Goal: Information Seeking & Learning: Learn about a topic

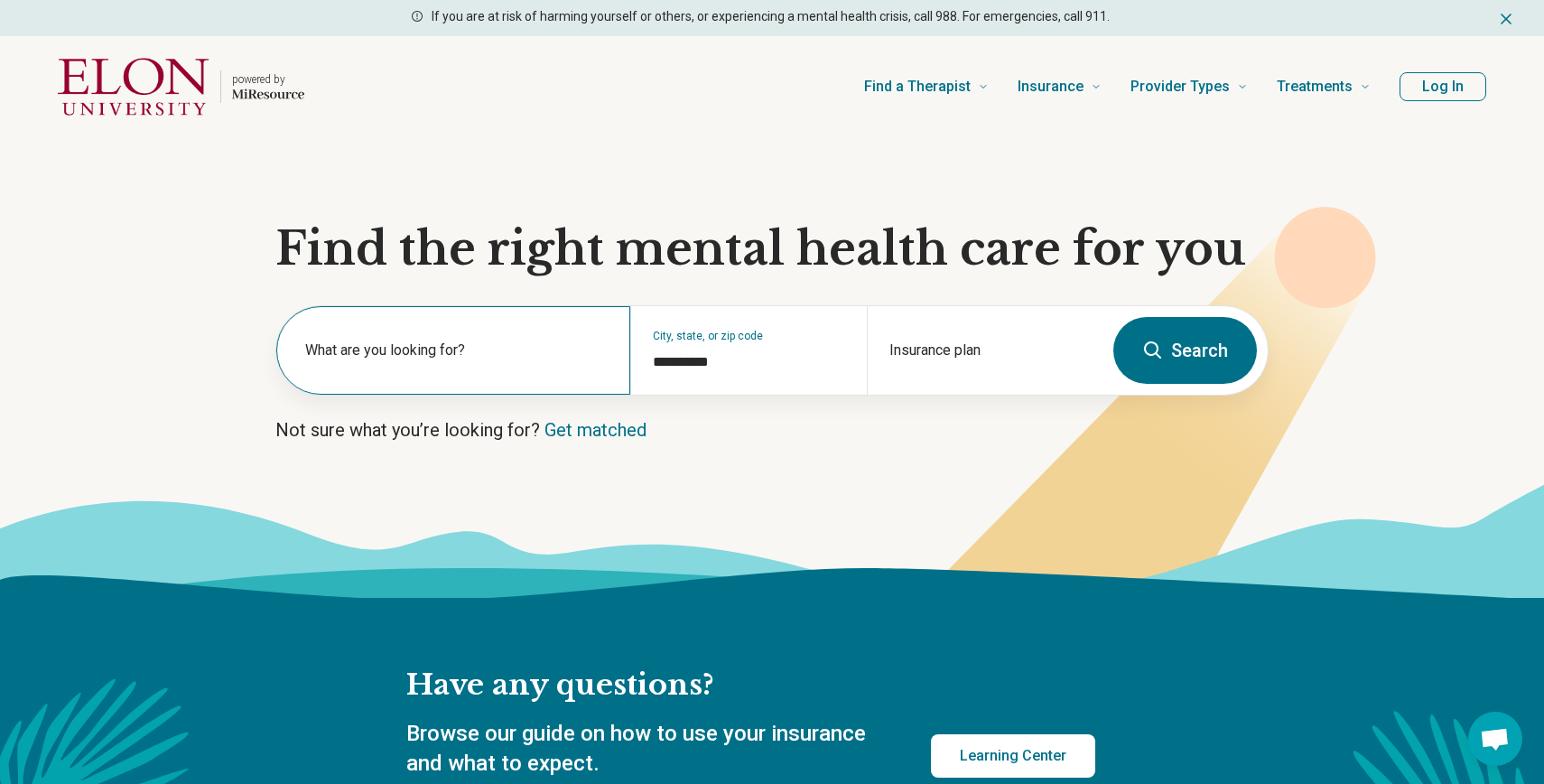
click at [541, 349] on label "What are you looking for?" at bounding box center [457, 350] width 303 height 21
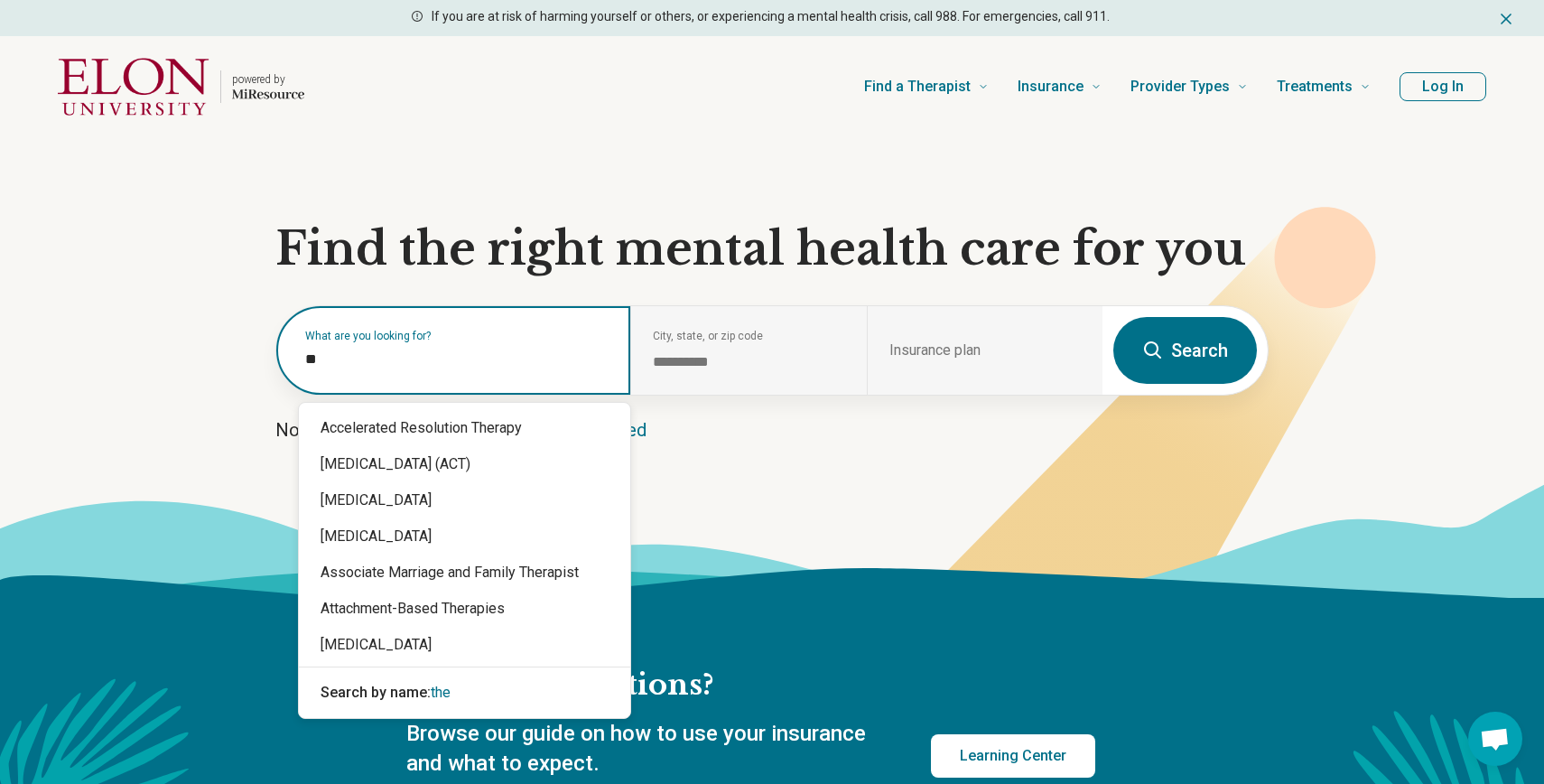
type input "*"
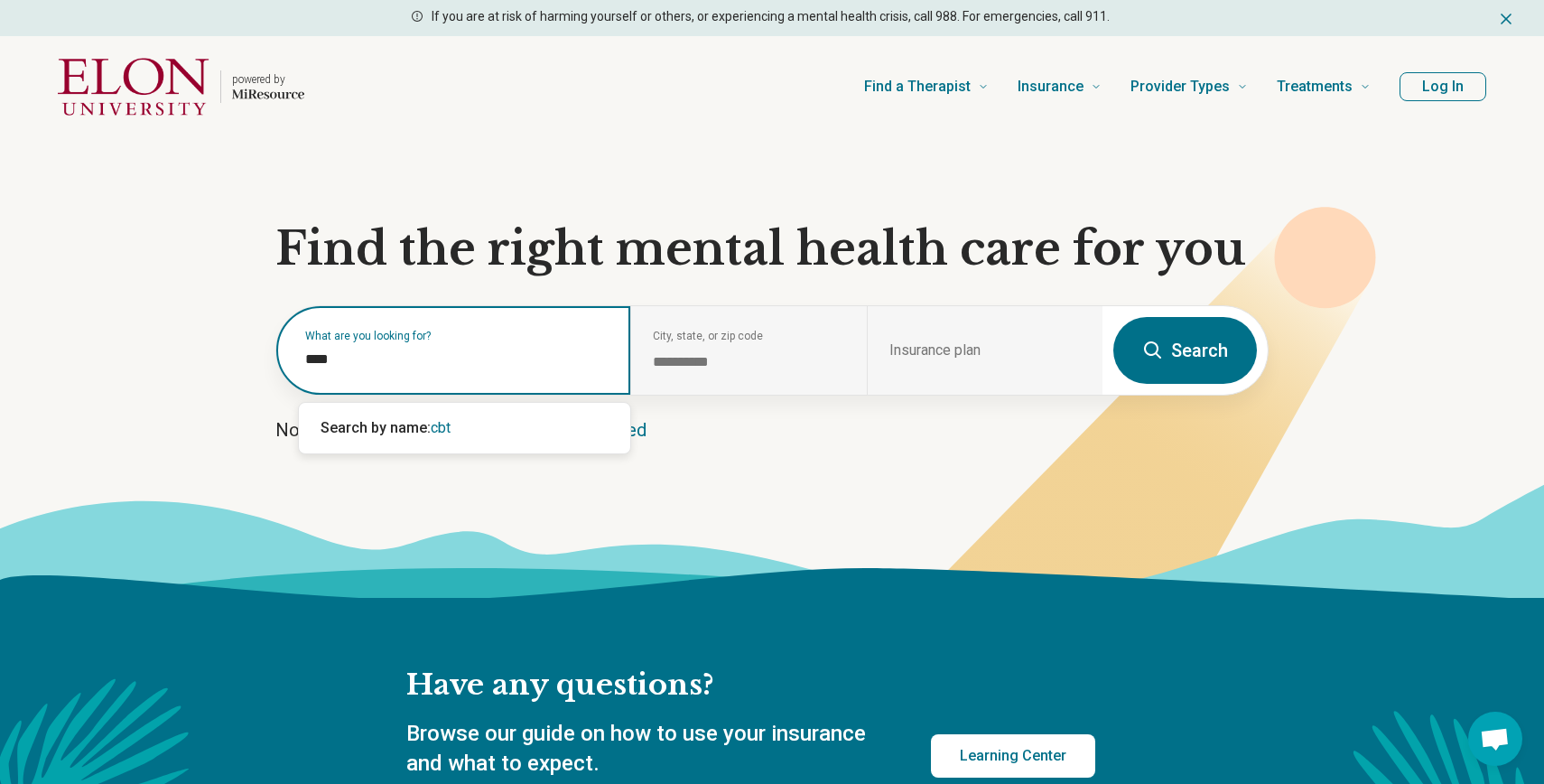
type input "***"
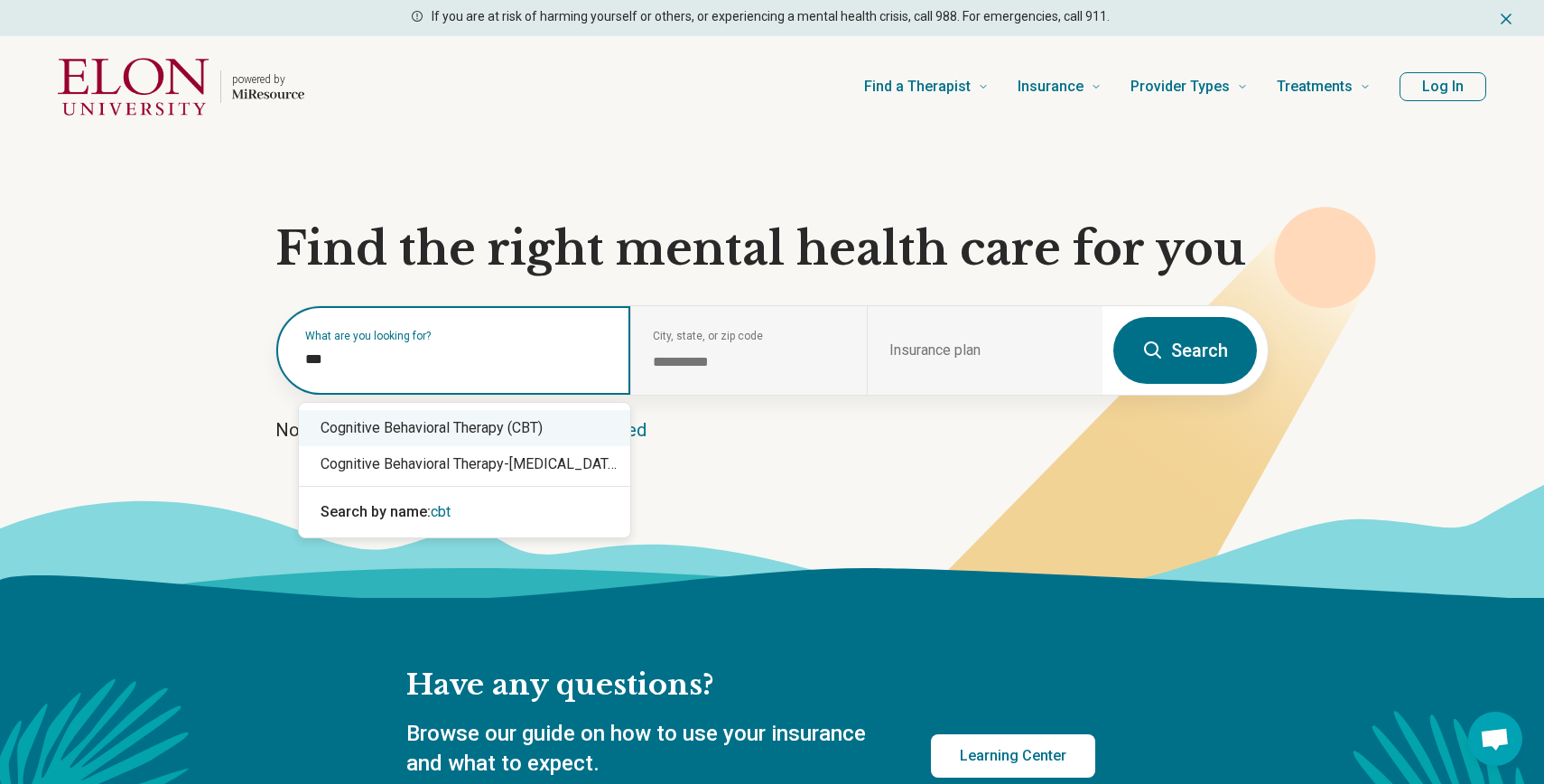
click at [543, 436] on div "Cognitive Behavioral Therapy (CBT)" at bounding box center [464, 427] width 331 height 36
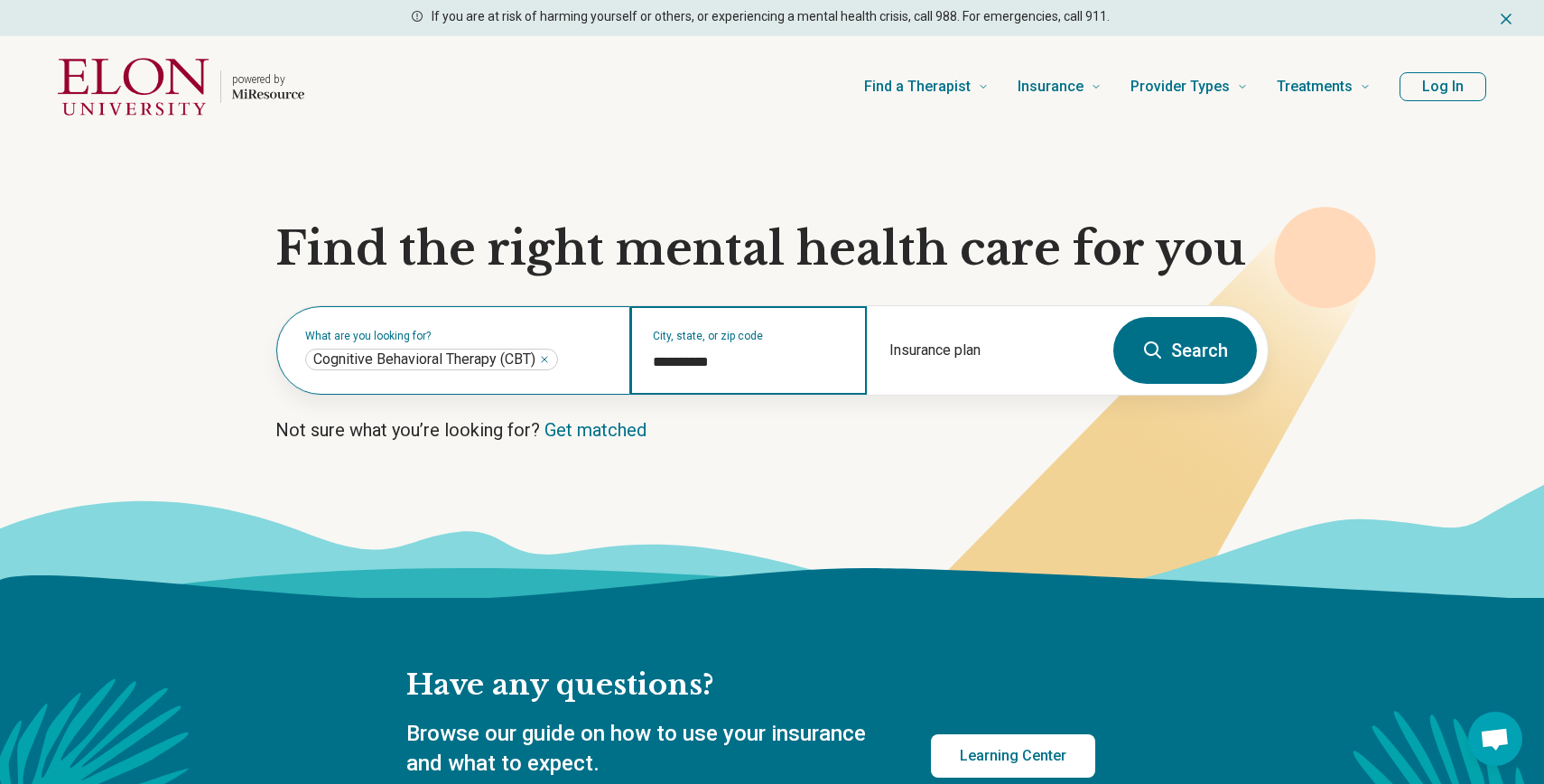
drag, startPoint x: 738, startPoint y: 353, endPoint x: 604, endPoint y: 356, distance: 134.0
click at [604, 356] on div "**********" at bounding box center [689, 350] width 826 height 88
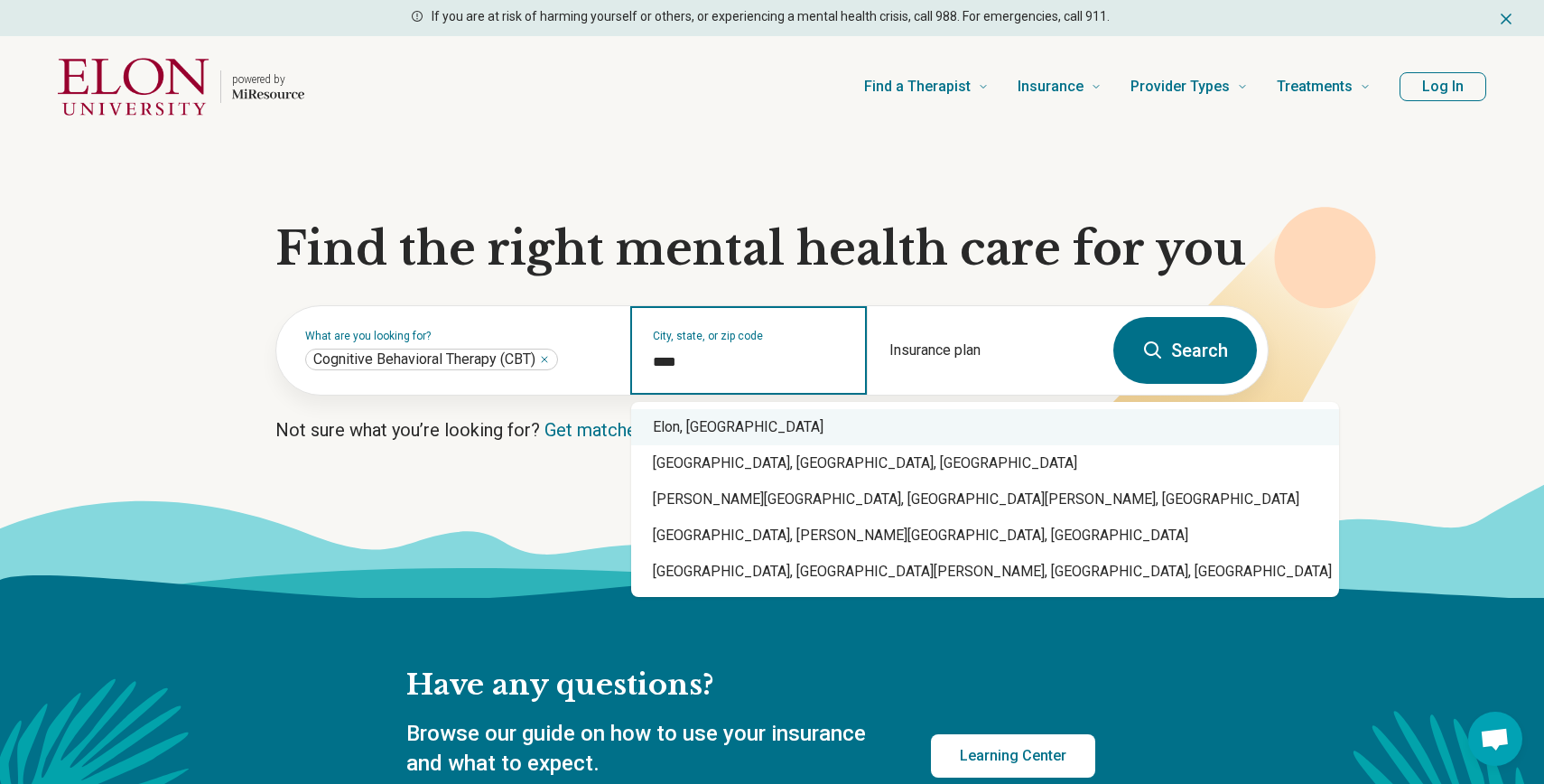
click at [661, 426] on div "Elon, [GEOGRAPHIC_DATA]" at bounding box center [985, 426] width 708 height 36
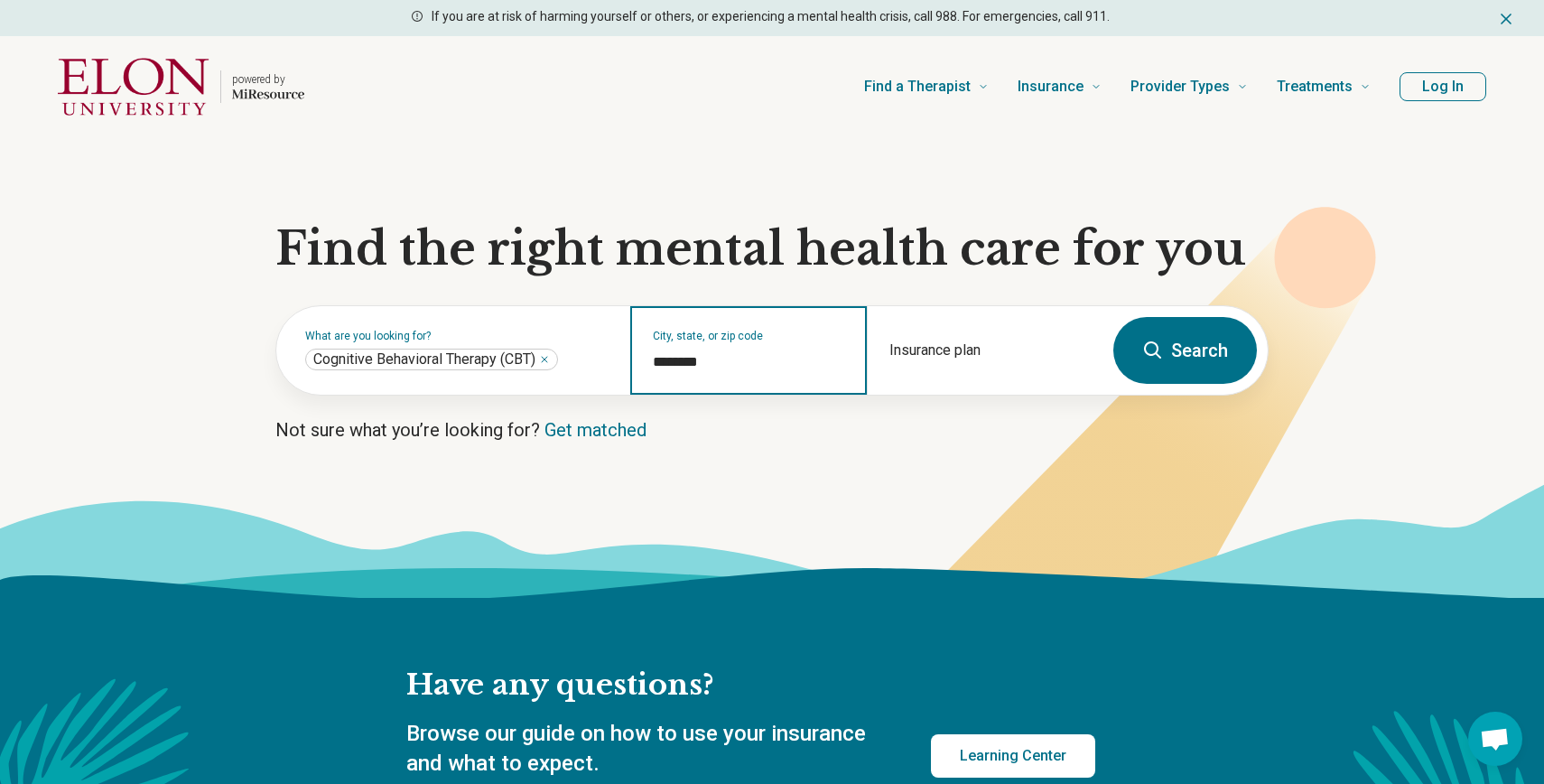
type input "********"
click at [1225, 328] on button "Search" at bounding box center [1185, 350] width 144 height 67
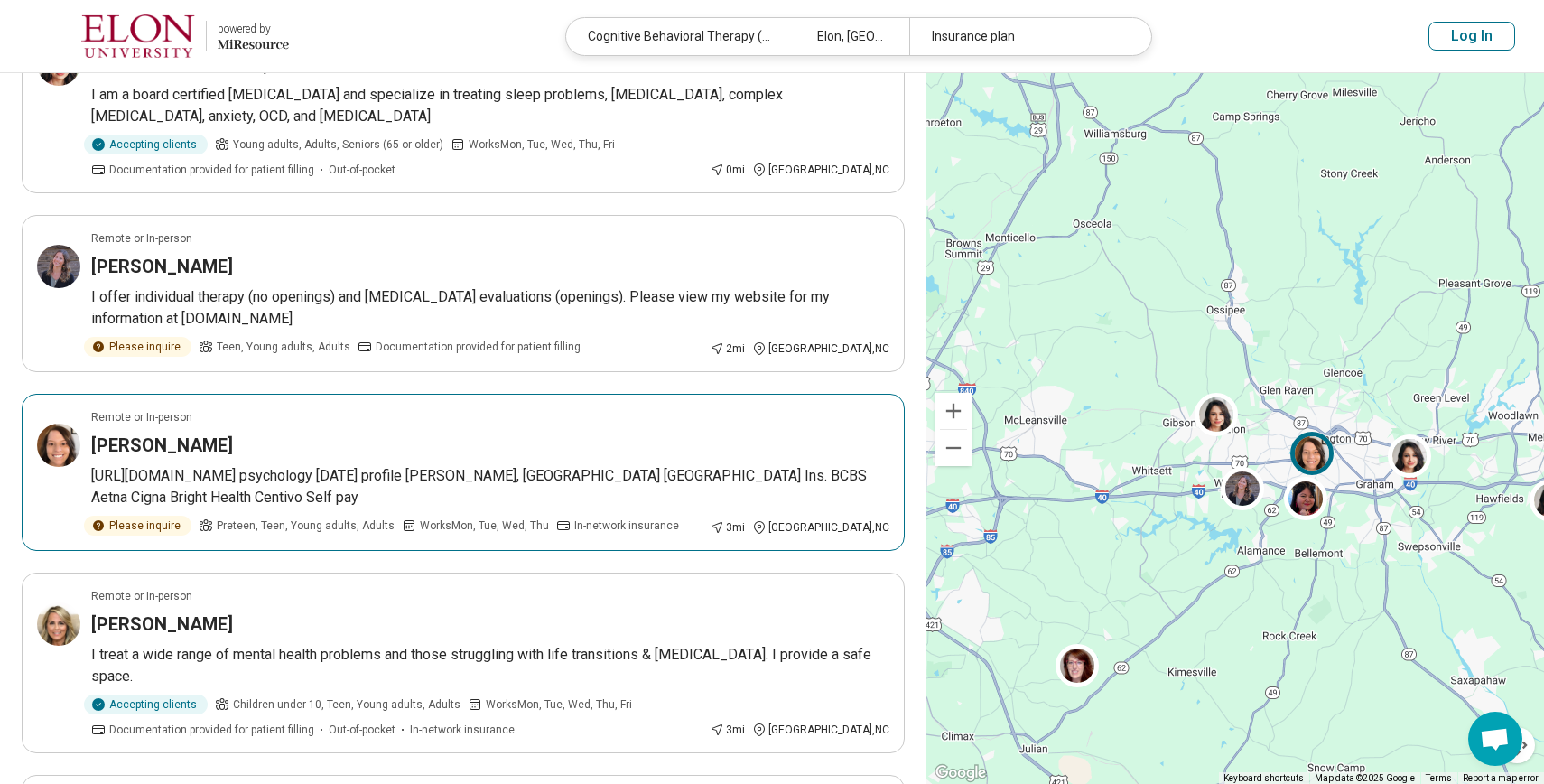
scroll to position [104, 0]
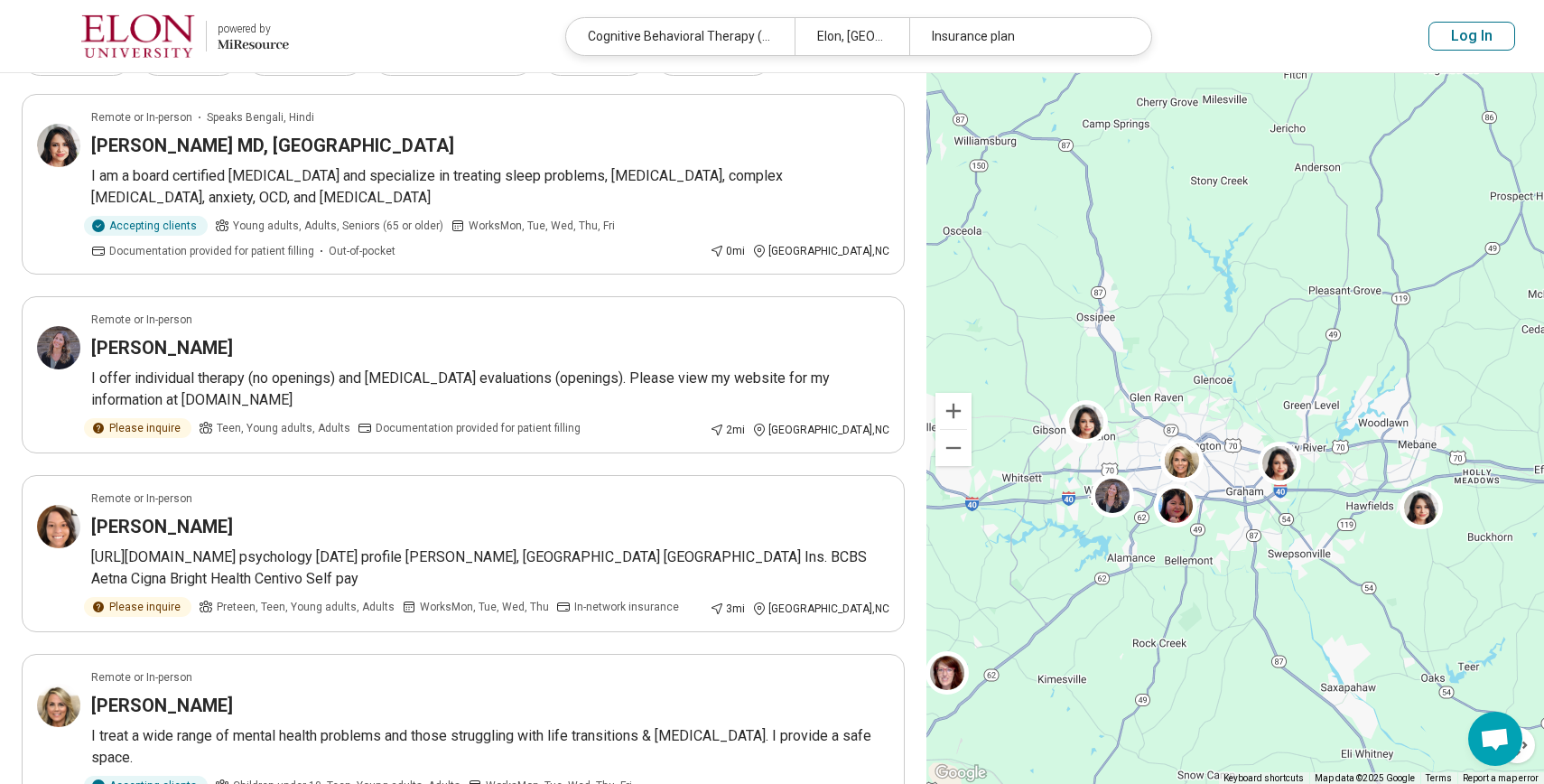
drag, startPoint x: 1391, startPoint y: 620, endPoint x: 1258, endPoint y: 627, distance: 133.2
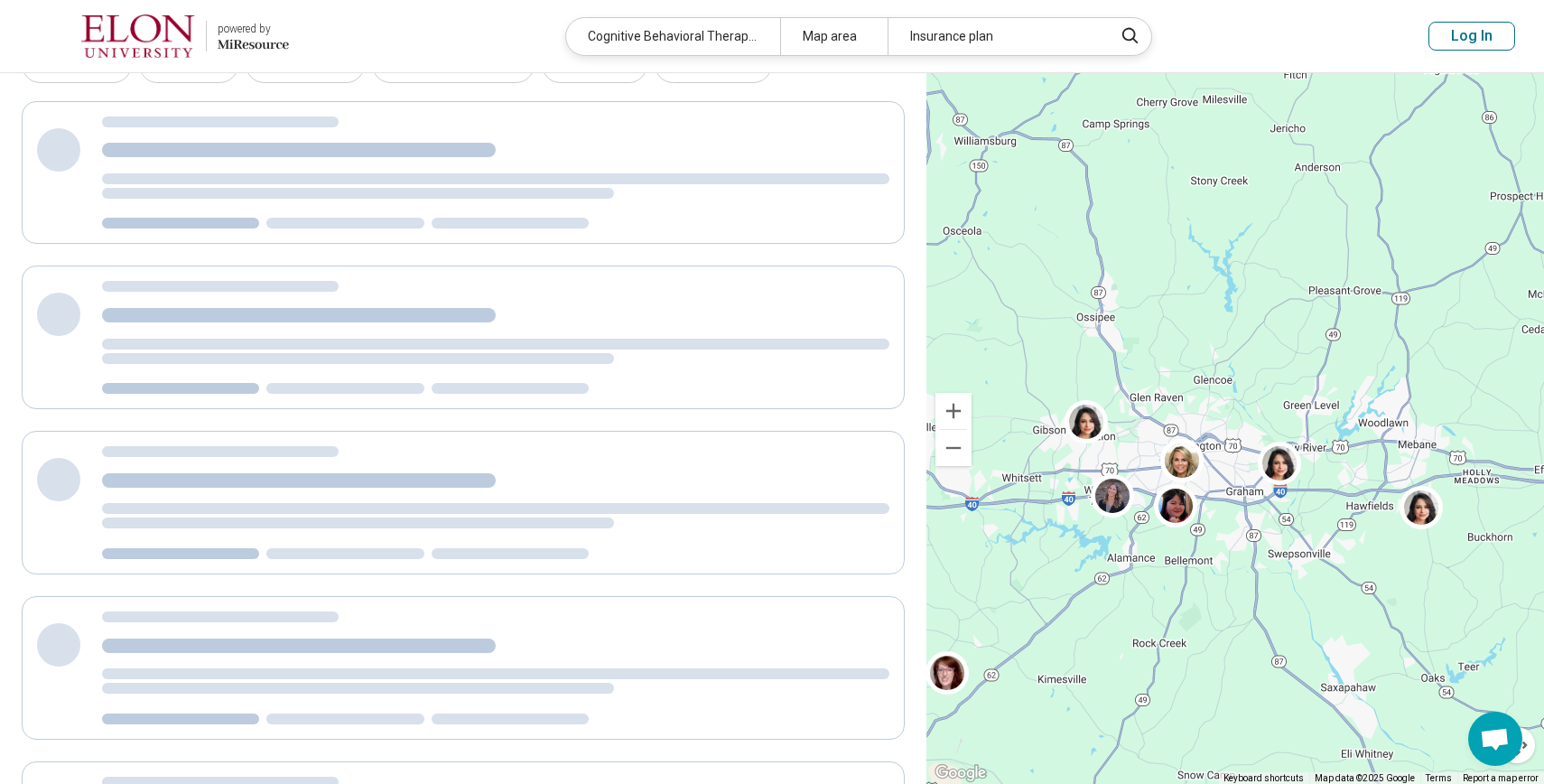
scroll to position [31, 0]
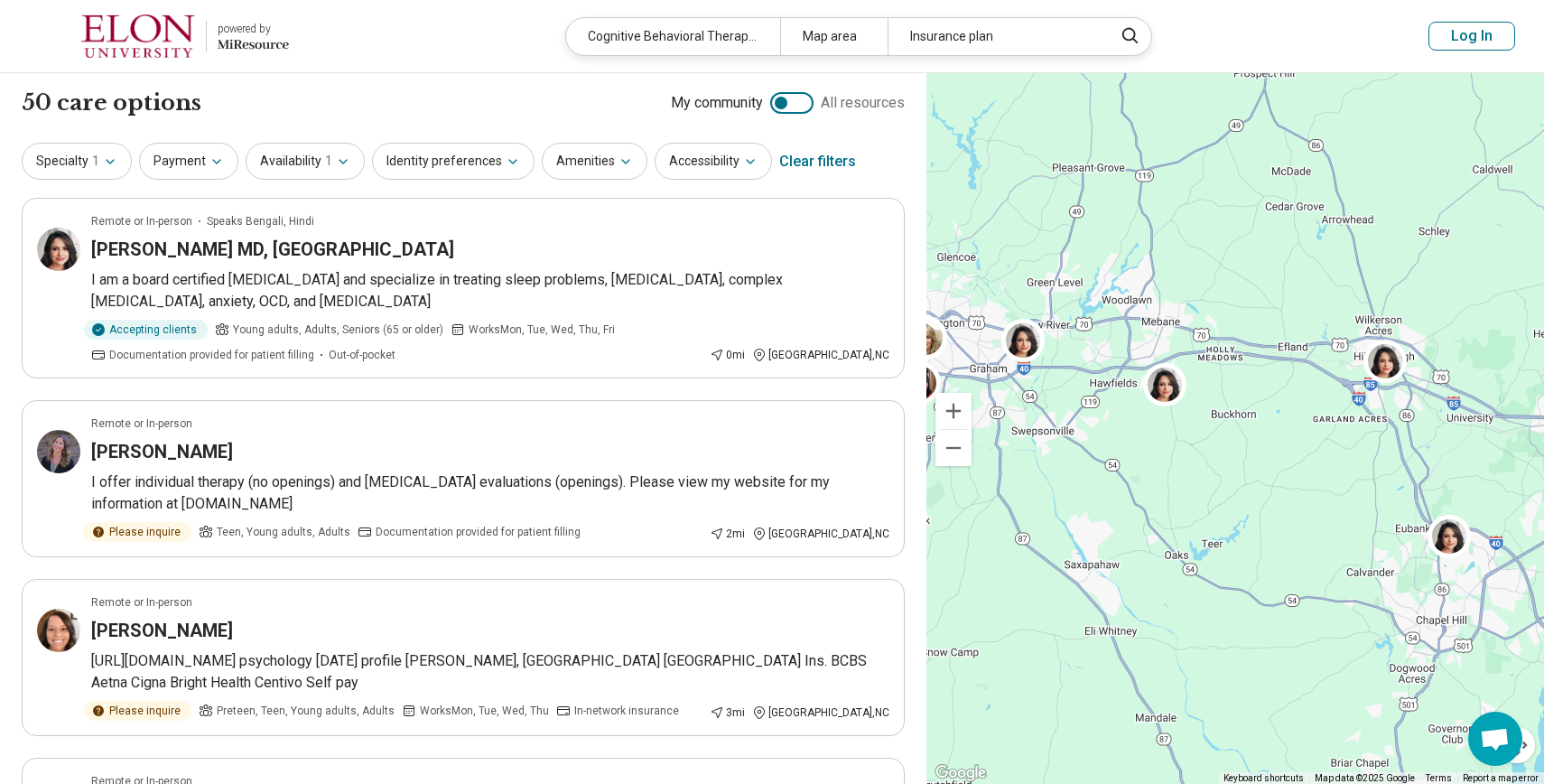
drag, startPoint x: 1418, startPoint y: 646, endPoint x: 1158, endPoint y: 523, distance: 287.6
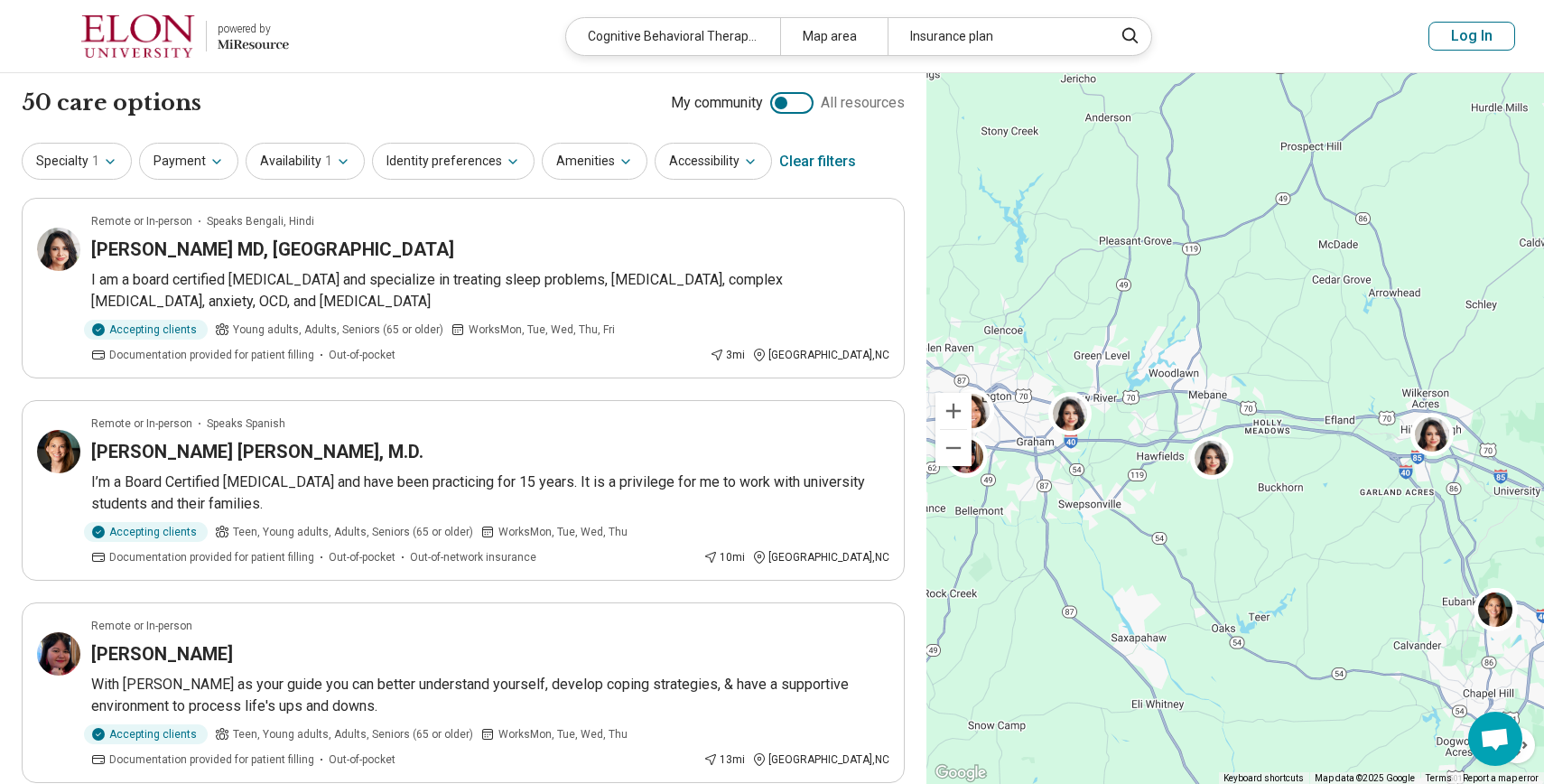
drag, startPoint x: 1316, startPoint y: 546, endPoint x: 1357, endPoint y: 620, distance: 84.6
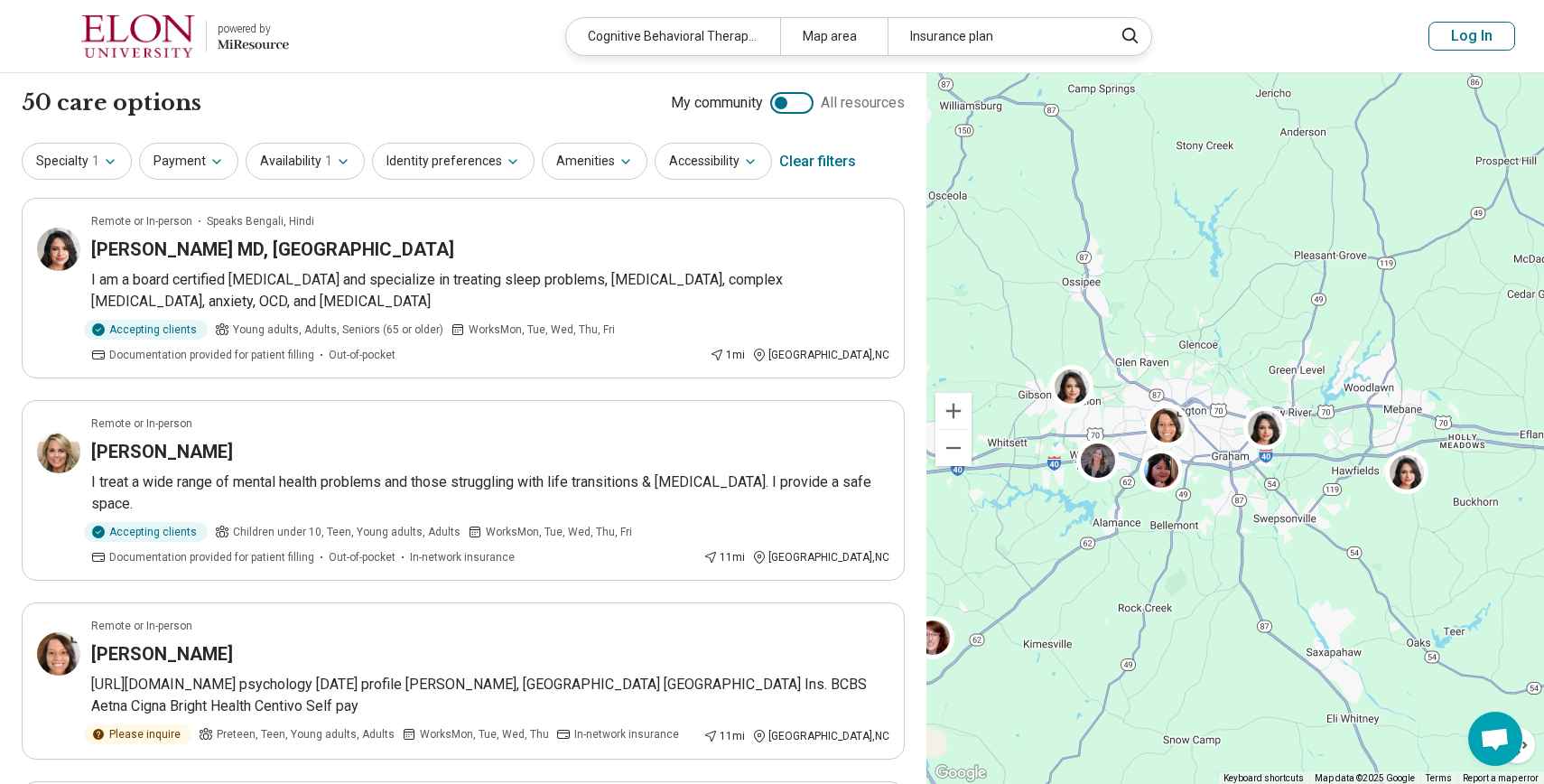
drag, startPoint x: 1077, startPoint y: 570, endPoint x: 1273, endPoint y: 583, distance: 196.4
click at [1273, 584] on div "2" at bounding box center [1236, 428] width 618 height 711
